Goal: Task Accomplishment & Management: Manage account settings

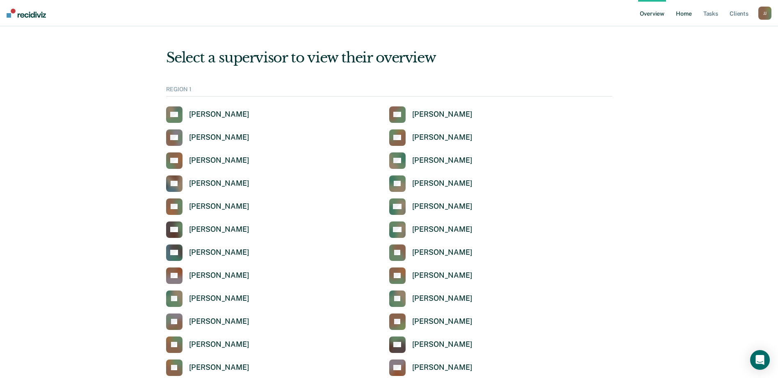
click at [688, 14] on link "Home" at bounding box center [684, 13] width 19 height 26
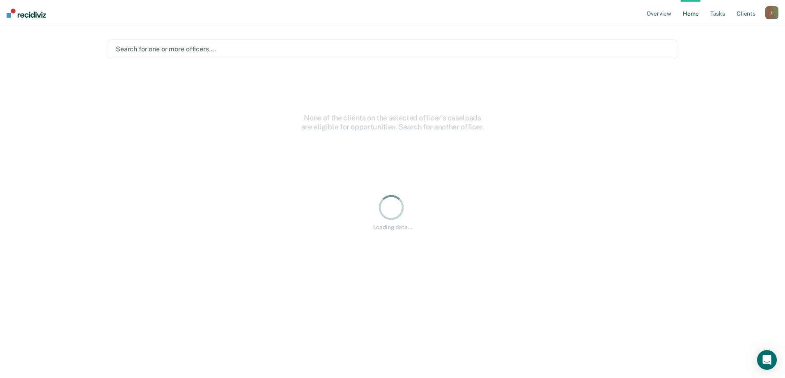
click at [159, 47] on div at bounding box center [392, 48] width 553 height 9
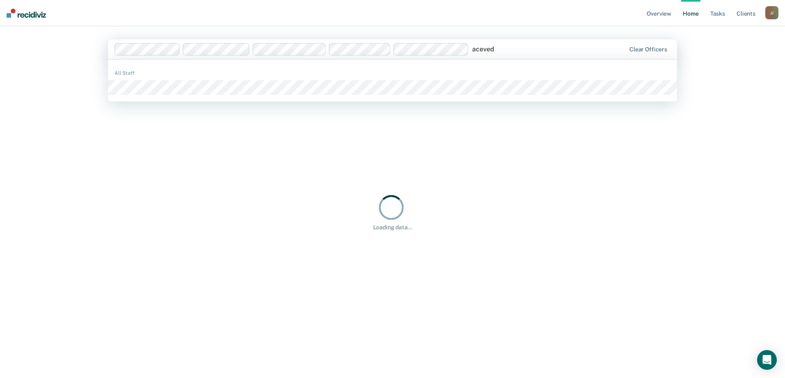
type input "[PERSON_NAME]"
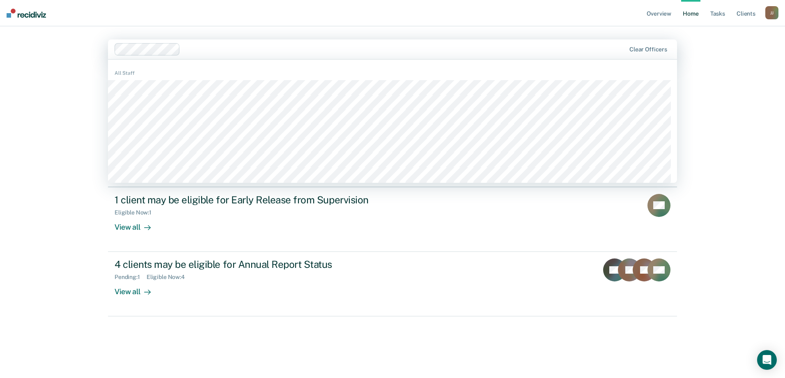
click at [237, 50] on div at bounding box center [404, 48] width 442 height 9
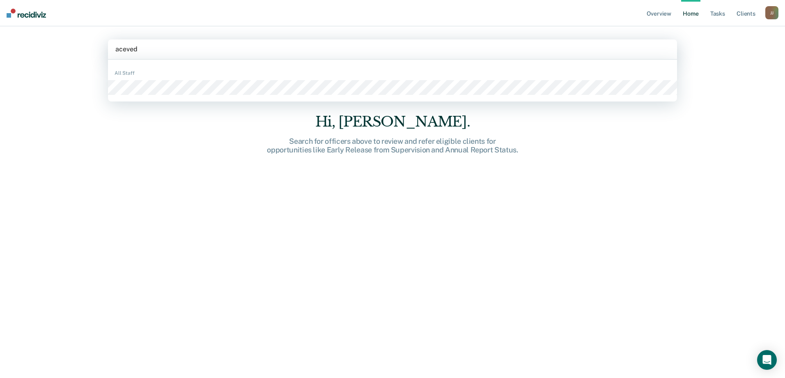
type input "[PERSON_NAME]"
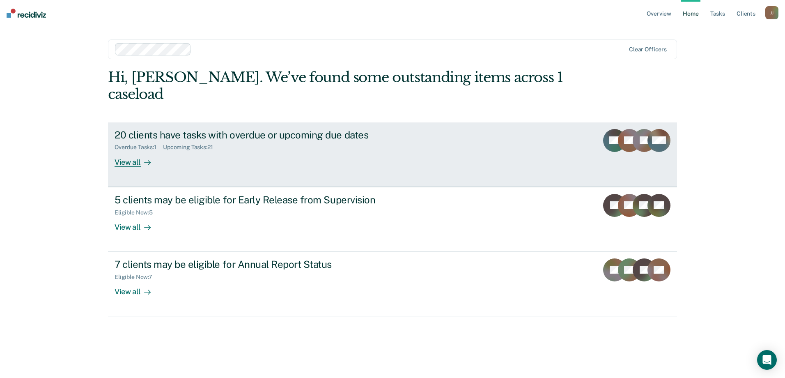
click at [156, 129] on div "20 clients have tasks with overdue or upcoming due dates" at bounding box center [258, 135] width 288 height 12
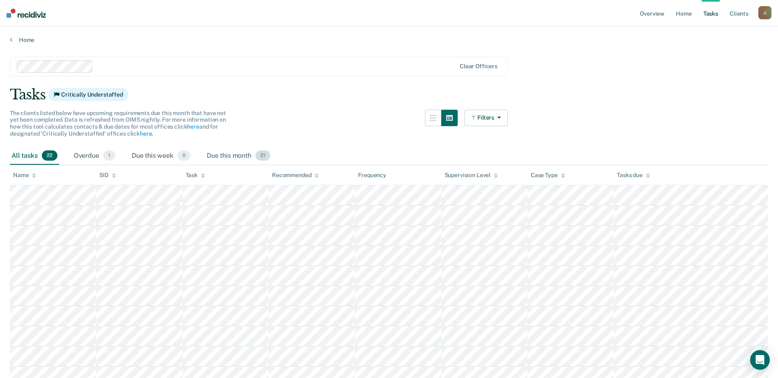
click at [233, 155] on div "Due this month 21" at bounding box center [238, 156] width 67 height 18
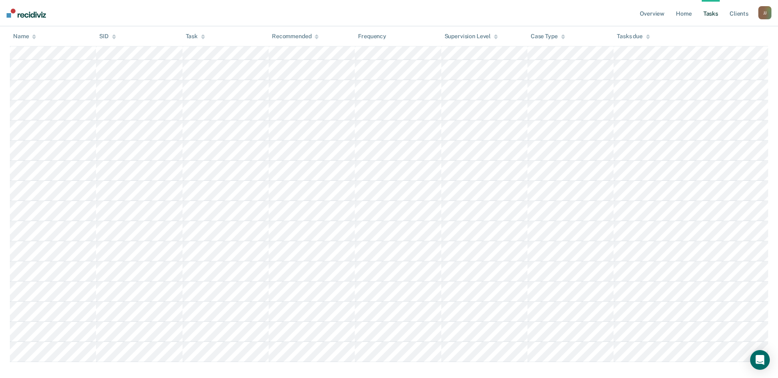
scroll to position [263, 0]
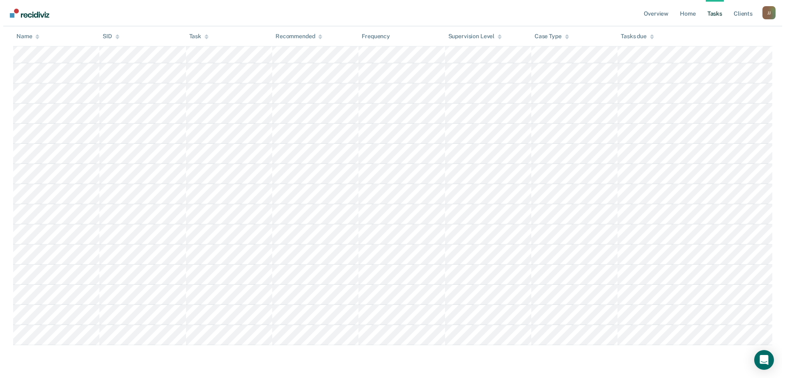
scroll to position [0, 0]
